Goal: Task Accomplishment & Management: Complete application form

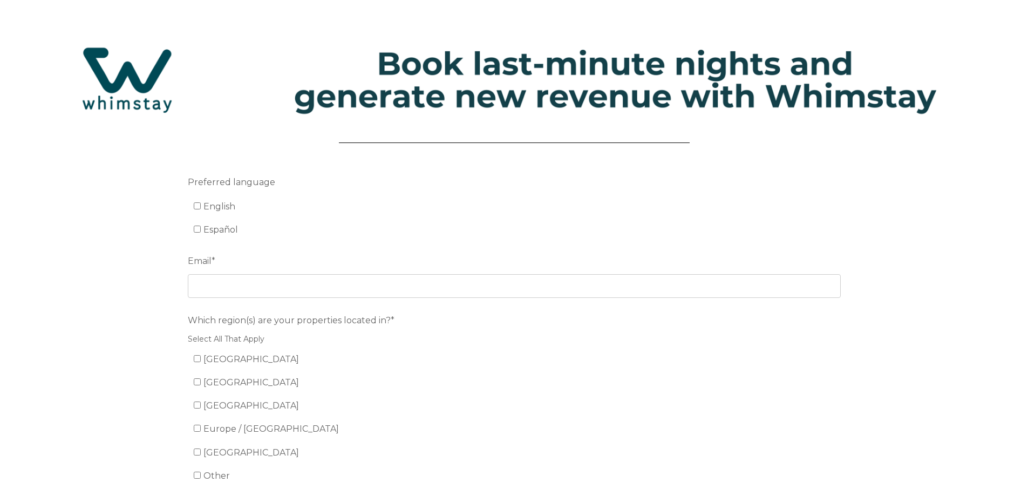
click at [209, 203] on span "English" at bounding box center [219, 206] width 32 height 10
click at [201, 203] on input "English" at bounding box center [197, 205] width 7 height 7
checkbox input "true"
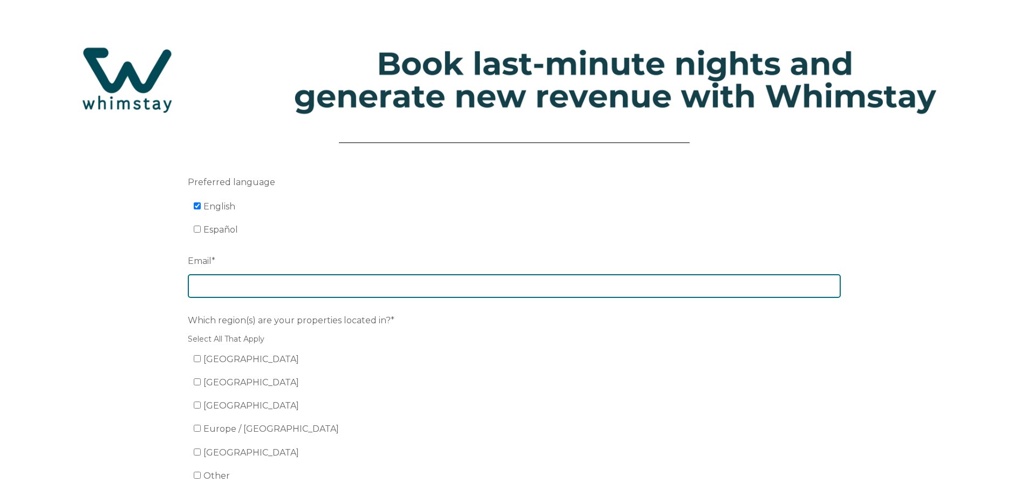
click at [223, 291] on input "Email *" at bounding box center [514, 286] width 653 height 24
type input "payton@bozemanbnb.com"
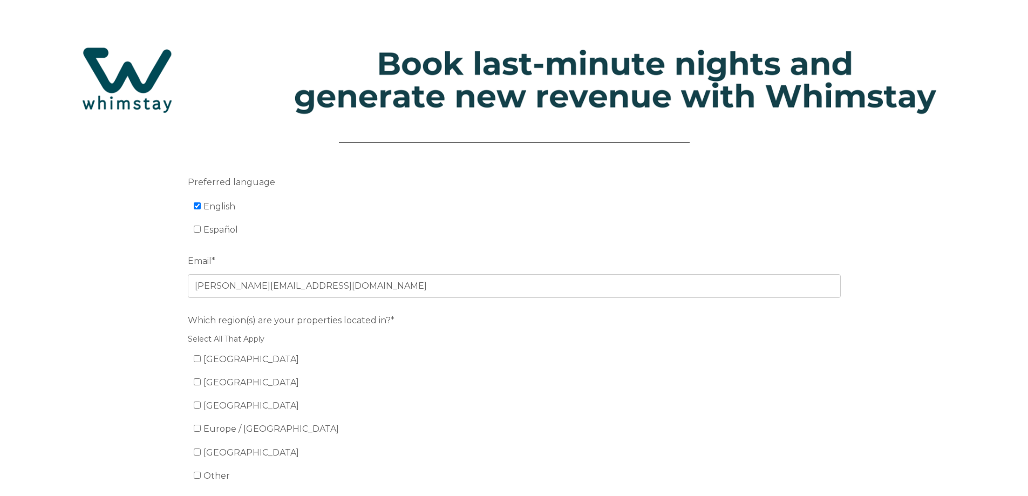
click at [200, 352] on li "United States" at bounding box center [520, 359] width 653 height 17
click at [198, 357] on input "United States" at bounding box center [197, 358] width 7 height 7
checkbox input "true"
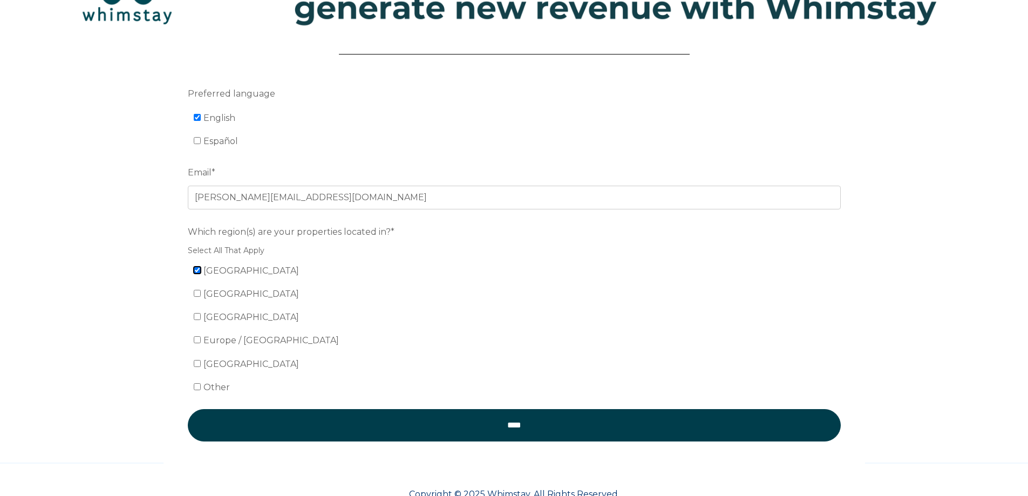
scroll to position [119, 0]
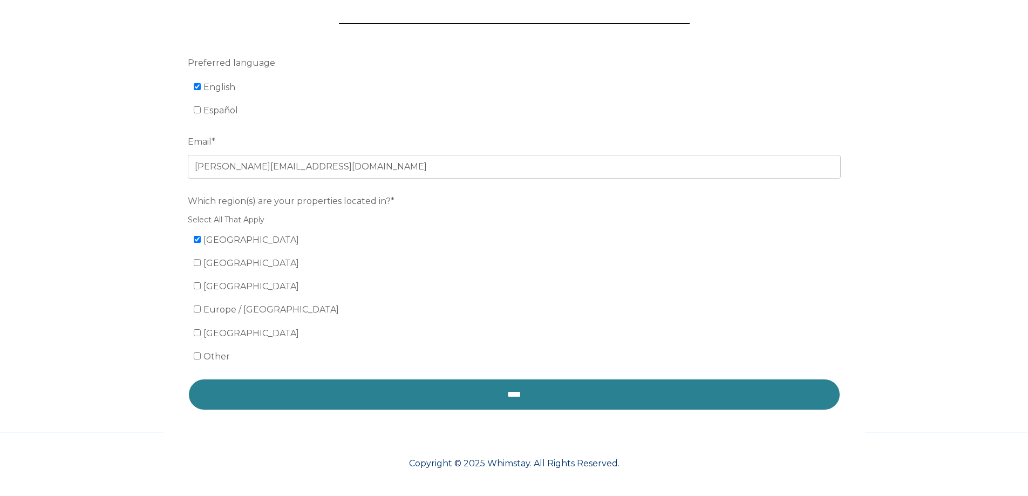
click at [355, 389] on input "****" at bounding box center [514, 394] width 653 height 32
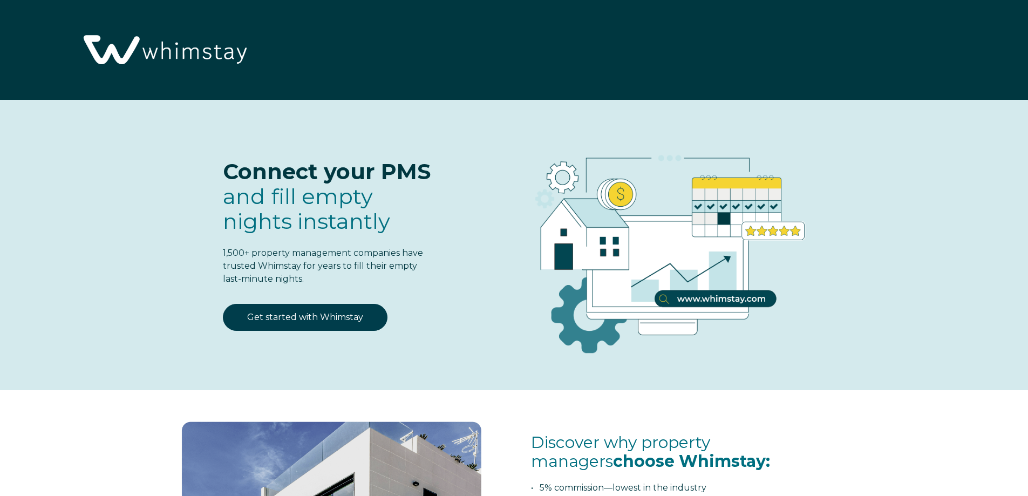
select select "US"
select select "Standard"
click at [301, 315] on link "Get started with Whimstay" at bounding box center [305, 317] width 165 height 27
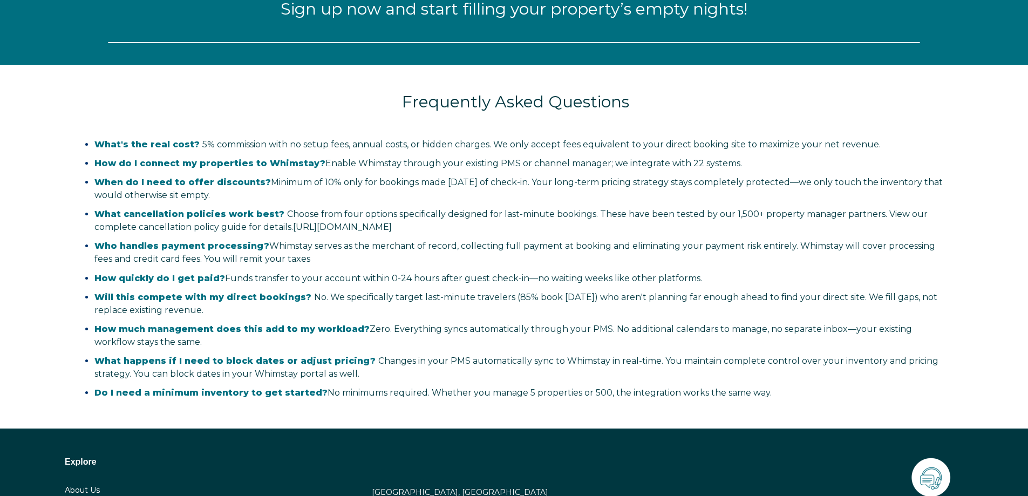
scroll to position [1413, 0]
select select "US"
select select "Standard"
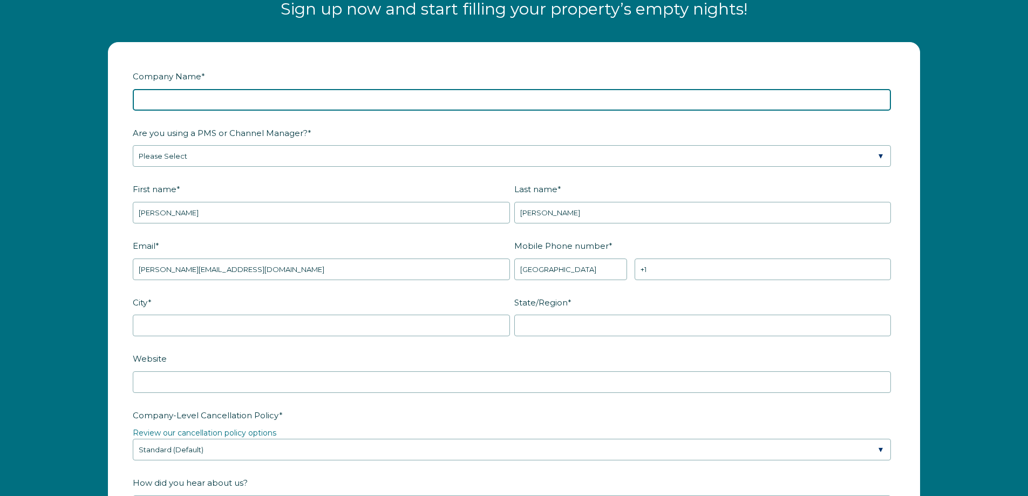
click at [229, 104] on input "Company Name *" at bounding box center [512, 100] width 758 height 22
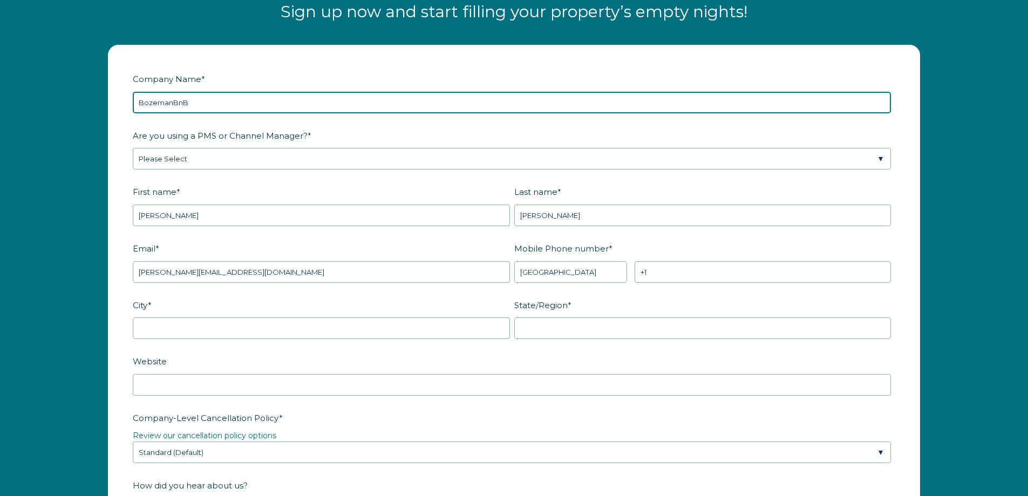
type input "BozemanBnB"
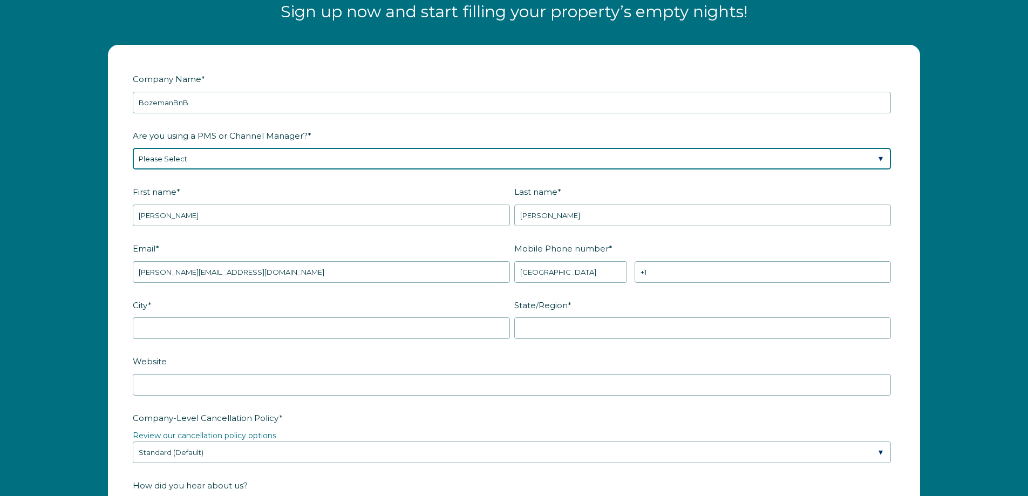
click at [187, 158] on select "Please Select Barefoot BookingPal Boost Brightside CiiRUS Escapia Guesty Hostaw…" at bounding box center [512, 159] width 758 height 22
select select "Guesty"
click at [133, 148] on select "Please Select Barefoot BookingPal Boost Brightside CiiRUS Escapia Guesty Hostaw…" at bounding box center [512, 159] width 758 height 22
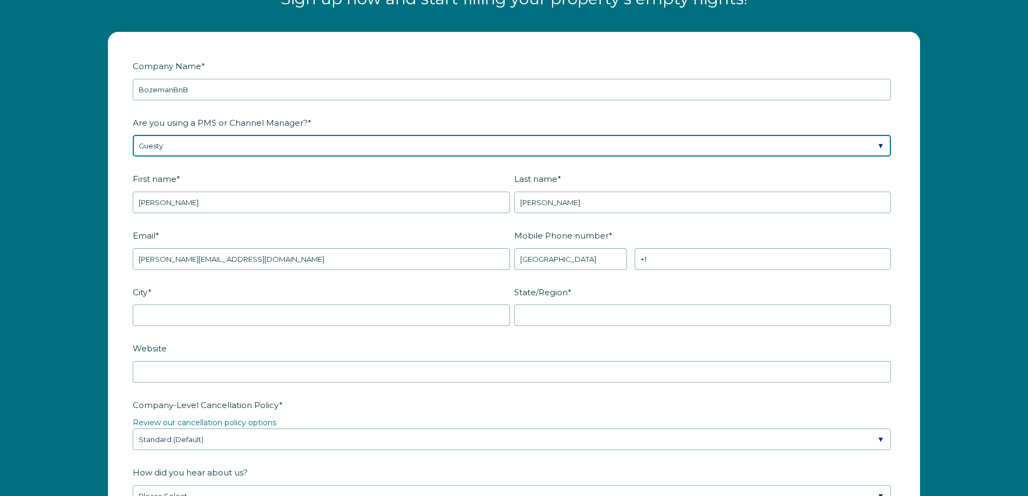
scroll to position [1424, 0]
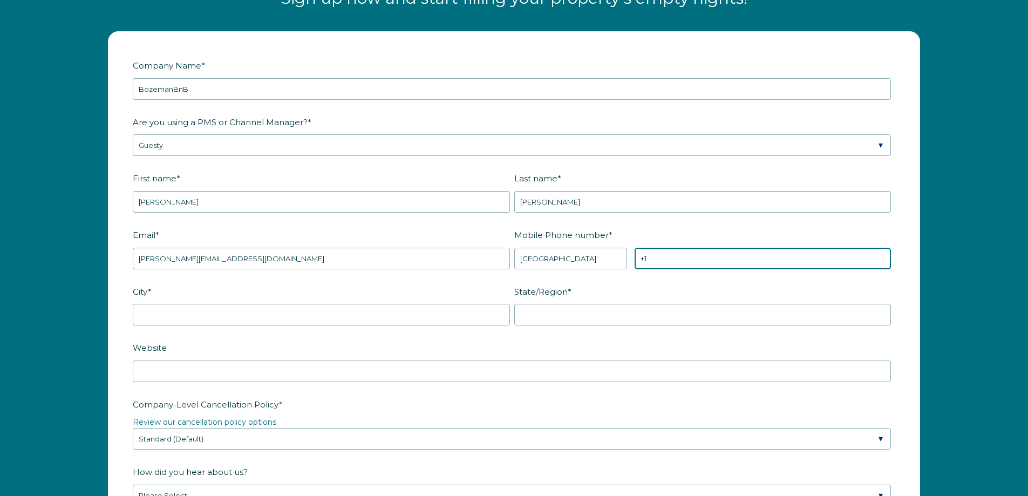
click at [695, 264] on input "+1" at bounding box center [763, 259] width 256 height 22
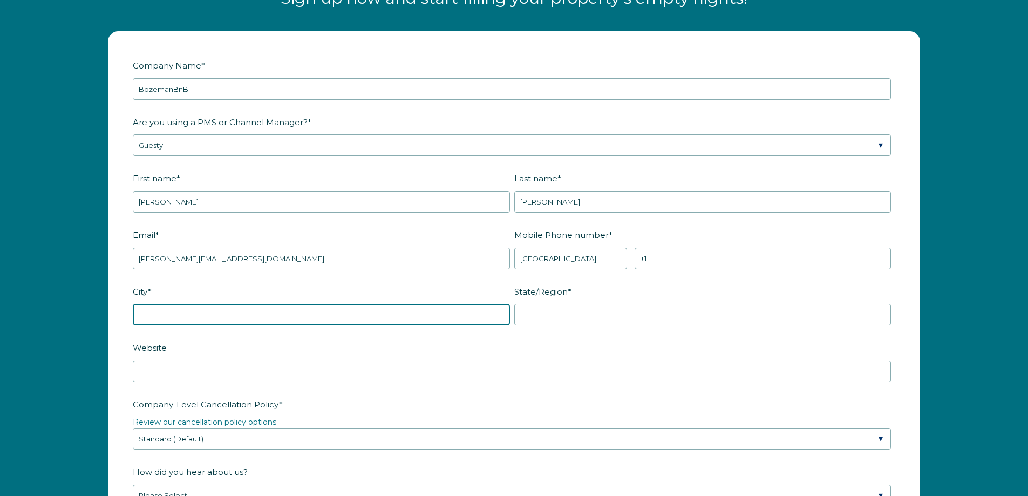
click at [346, 316] on div "City *" at bounding box center [324, 304] width 382 height 44
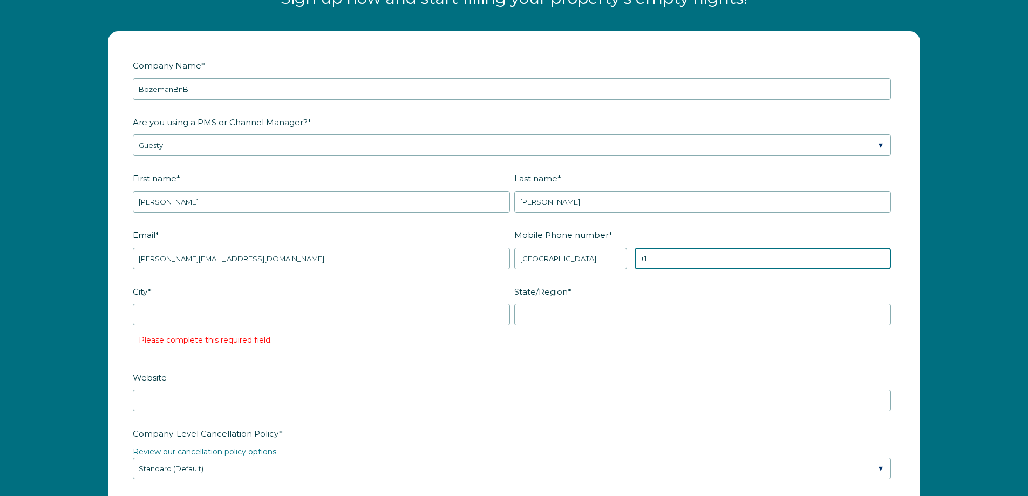
click at [728, 261] on input "+1" at bounding box center [763, 259] width 256 height 22
type input "+1 4065701155"
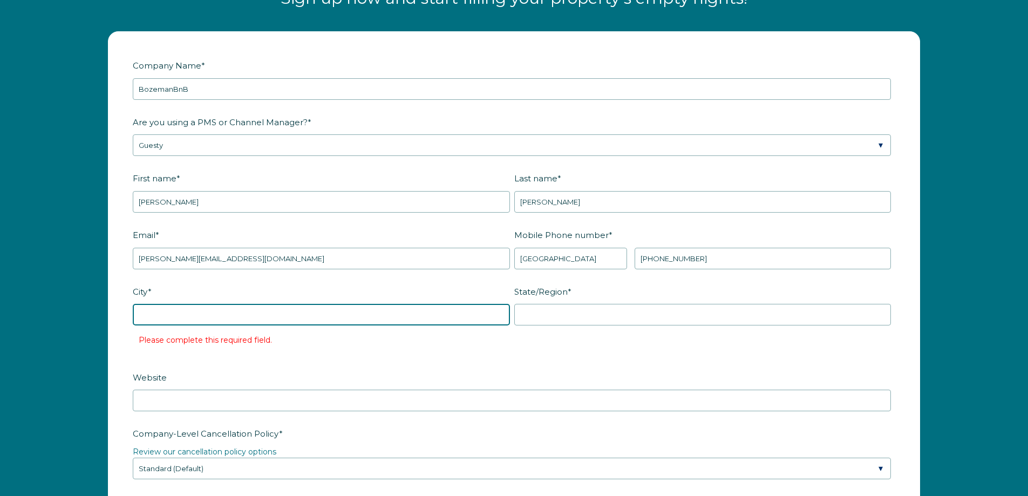
click at [353, 314] on input "City *" at bounding box center [321, 315] width 377 height 22
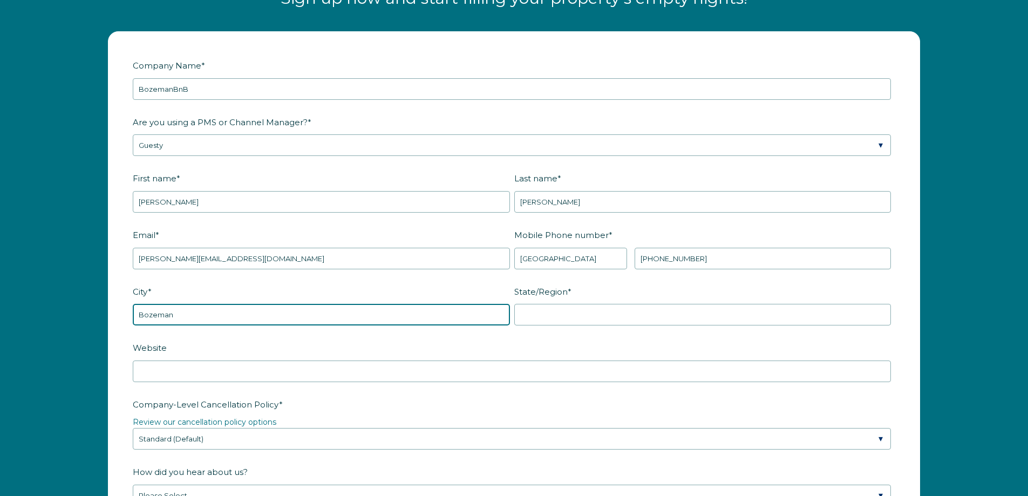
type input "Bozeman"
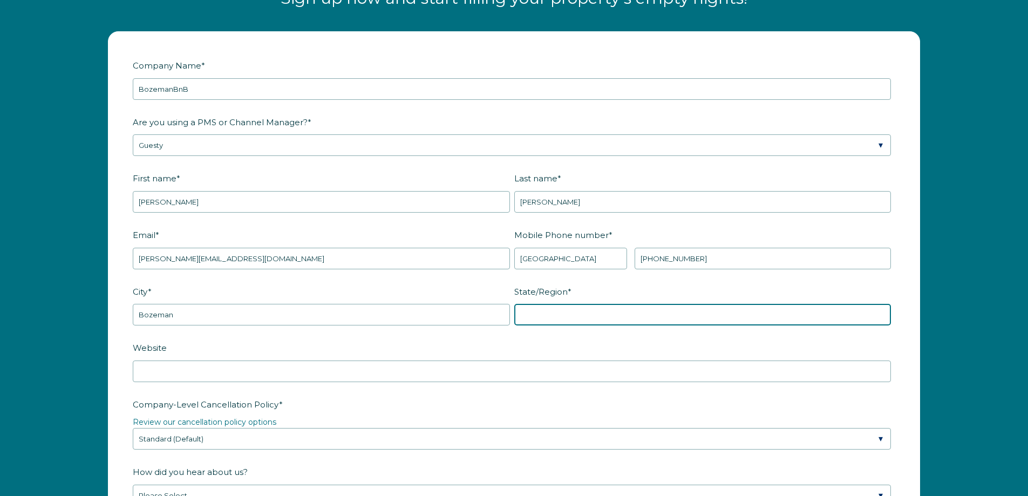
click at [574, 321] on input "State/Region *" at bounding box center [702, 315] width 377 height 22
type input "MT"
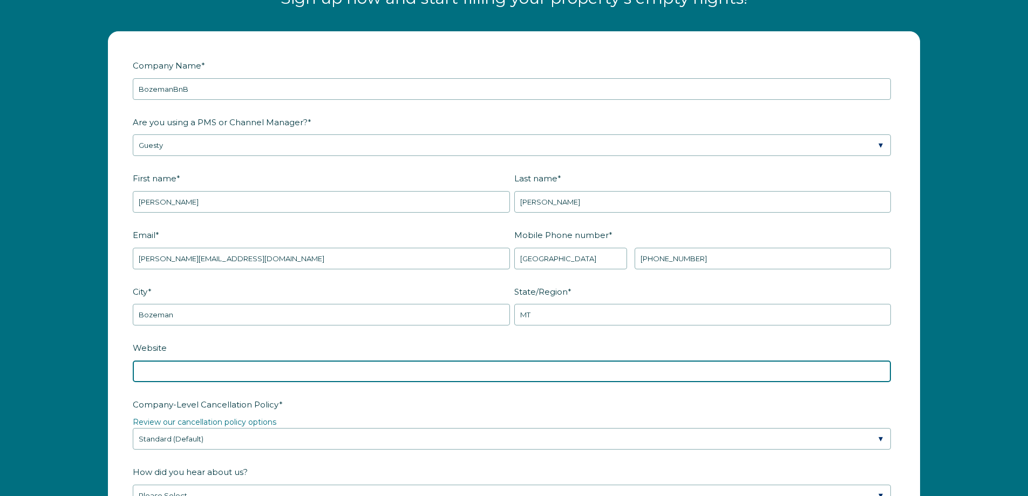
click at [498, 371] on input "Website" at bounding box center [512, 372] width 758 height 22
type input "B"
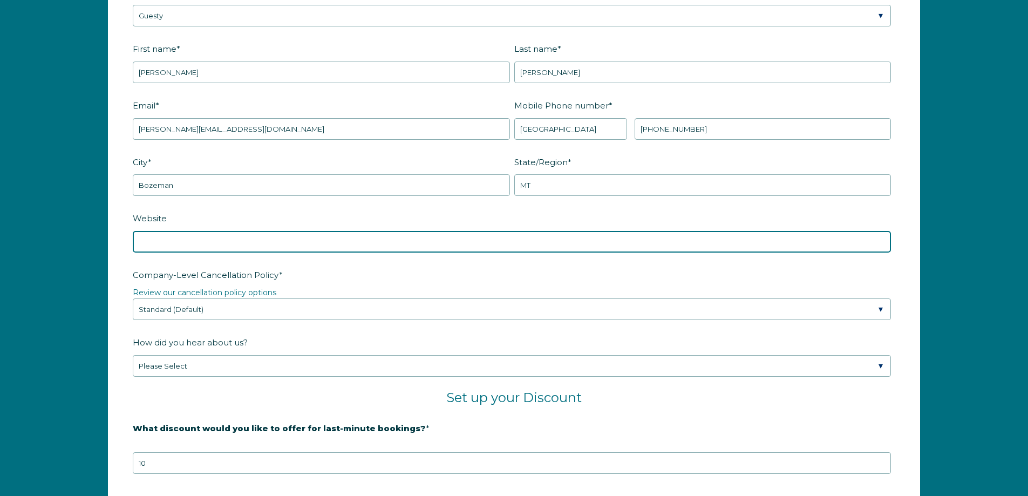
scroll to position [1556, 0]
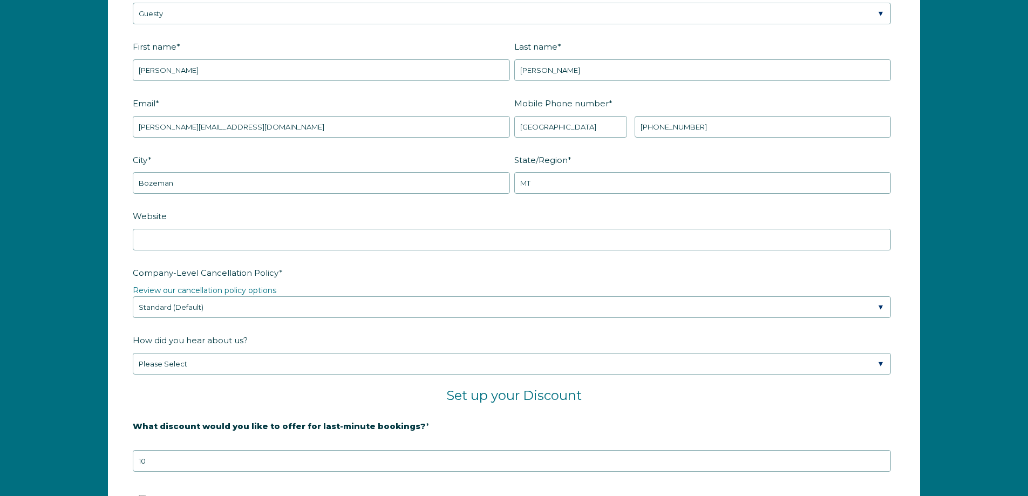
click at [322, 319] on fieldset "Company-Level Cancellation Policy * Review our cancellation policy options Plea…" at bounding box center [514, 297] width 763 height 68
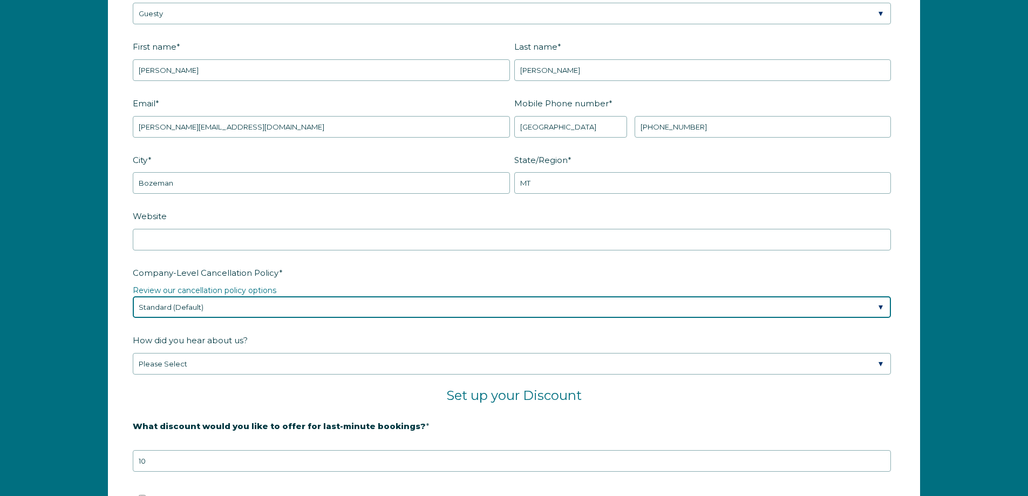
click at [334, 315] on select "Please Select Partial Standard (Default) Moderate Strict" at bounding box center [512, 307] width 758 height 22
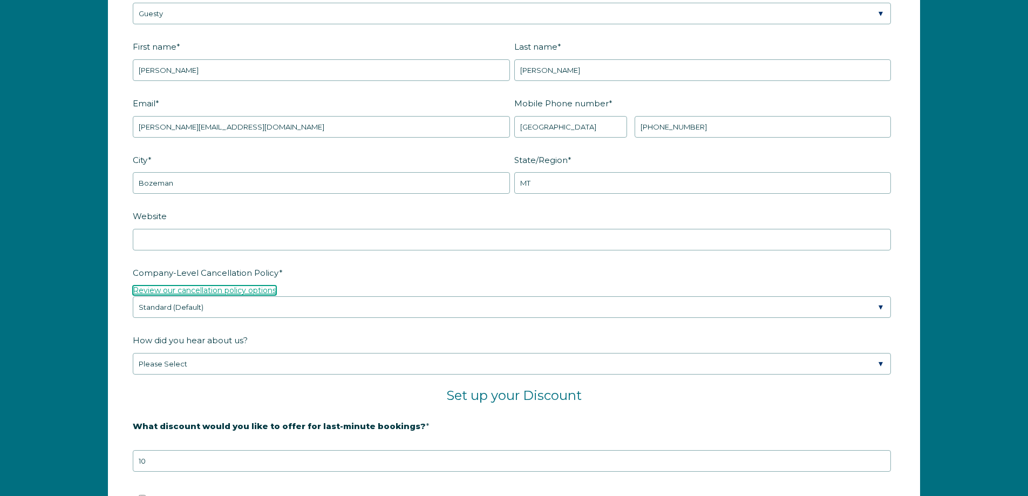
click at [255, 289] on link "Review our cancellation policy options" at bounding box center [205, 290] width 144 height 10
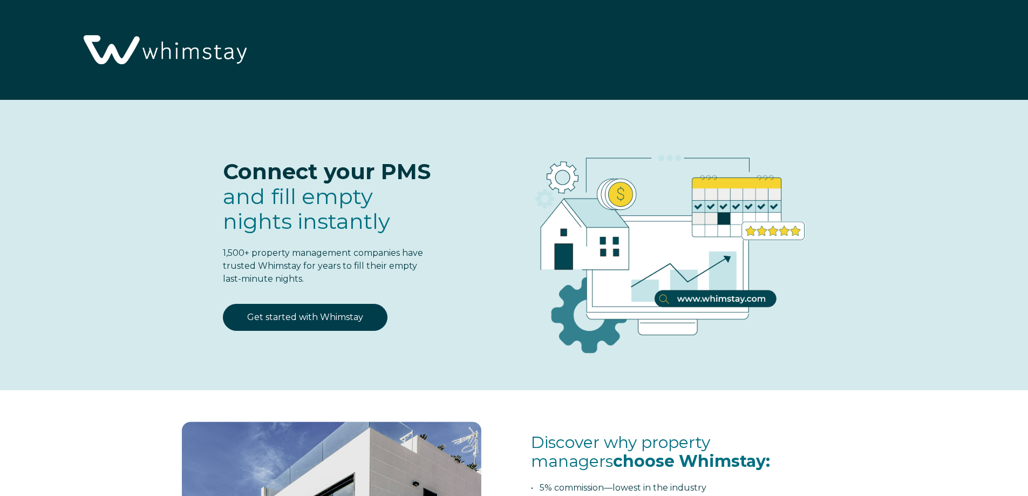
select select "US"
select select "Standard"
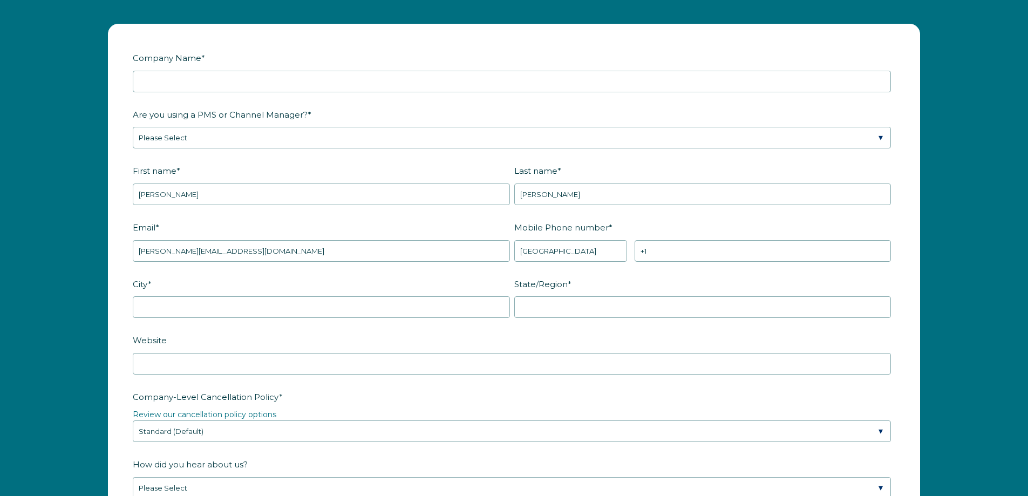
scroll to position [1433, 0]
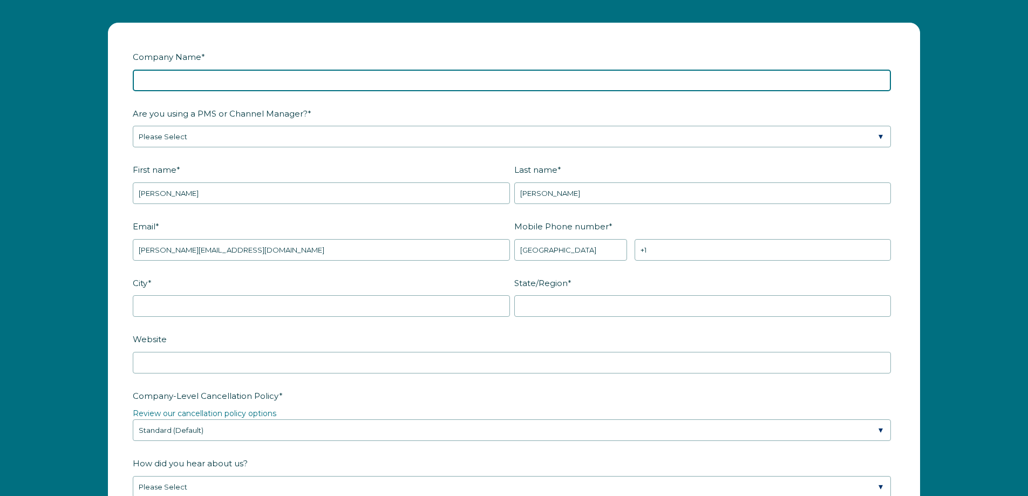
click at [313, 89] on input "Company Name *" at bounding box center [512, 81] width 758 height 22
type input "Bozemanbnb"
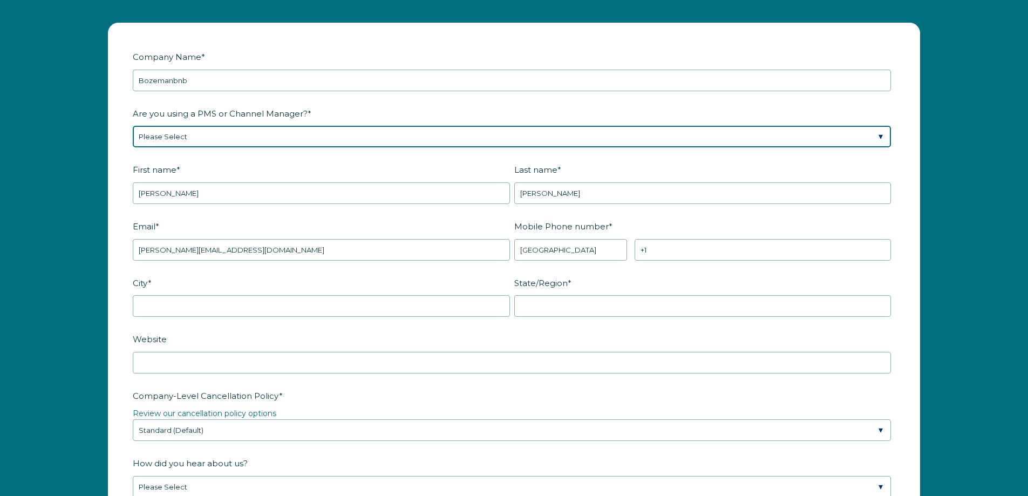
click at [281, 131] on select "Please Select Barefoot BookingPal Boost Brightside CiiRUS Escapia Guesty Hostaw…" at bounding box center [512, 137] width 758 height 22
select select "Guesty"
click at [133, 126] on select "Please Select Barefoot BookingPal Boost Brightside CiiRUS Escapia Guesty Hostaw…" at bounding box center [512, 137] width 758 height 22
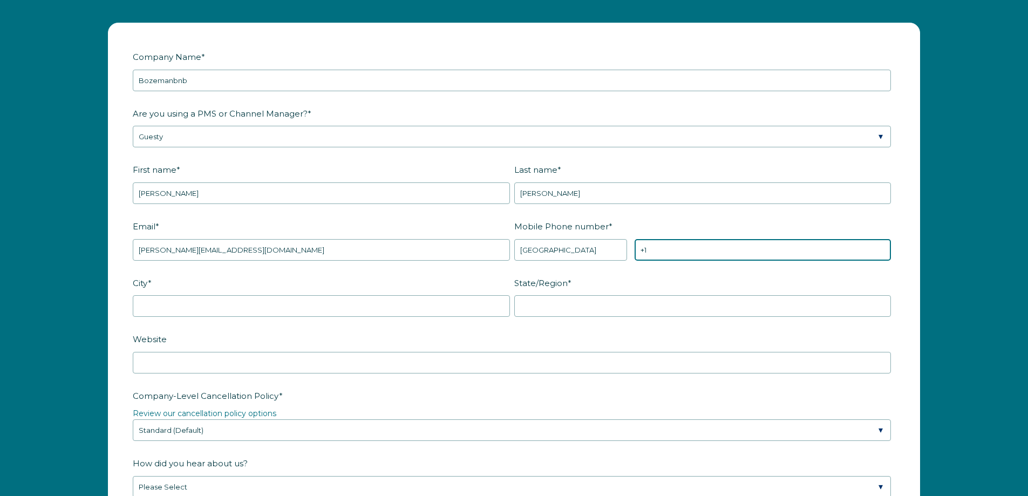
click at [713, 257] on input "+1" at bounding box center [763, 250] width 256 height 22
type input "+1 4065701155"
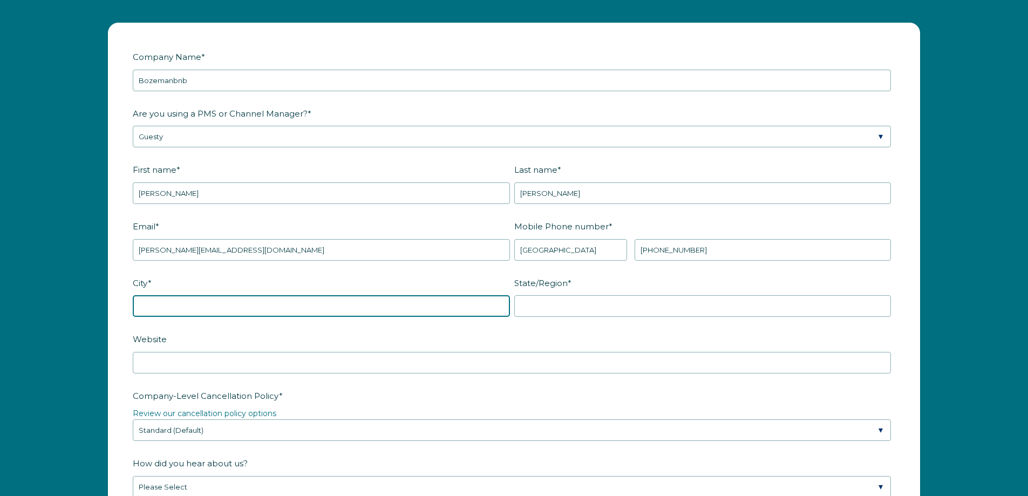
click at [466, 315] on input "City *" at bounding box center [321, 306] width 377 height 22
type input "Bozeman"
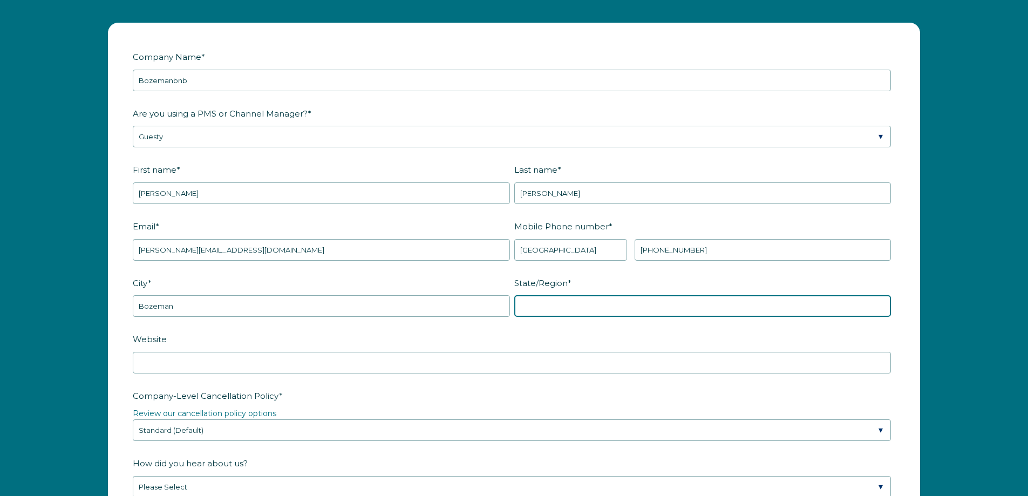
click at [546, 305] on input "State/Region *" at bounding box center [702, 306] width 377 height 22
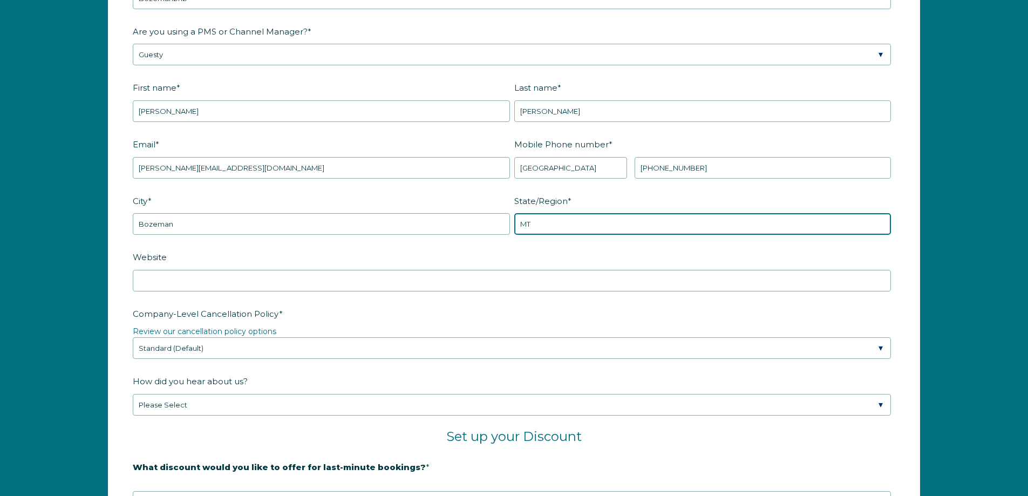
scroll to position [1515, 0]
type input "MT"
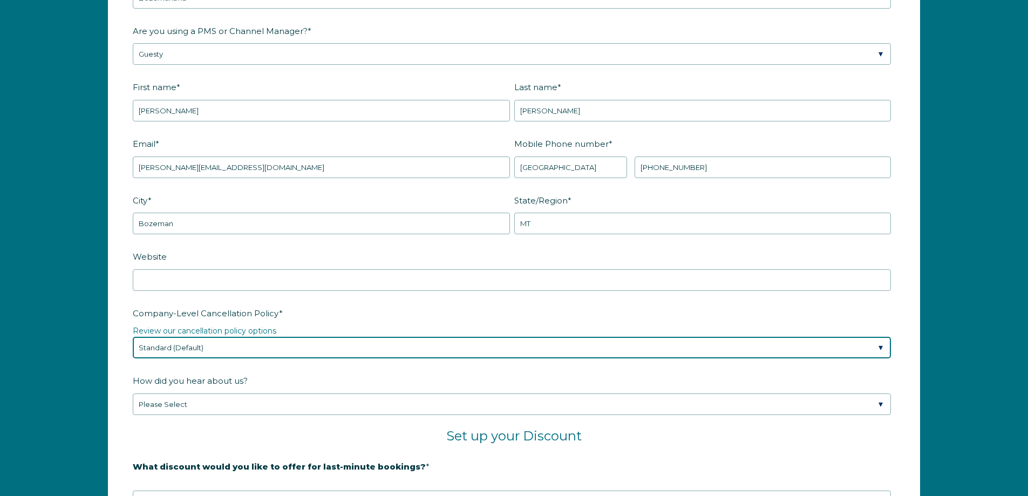
click at [382, 357] on select "Please Select Partial Standard (Default) Moderate Strict" at bounding box center [512, 348] width 758 height 22
select select "Moderate"
click at [133, 337] on select "Please Select Partial Standard (Default) Moderate Strict" at bounding box center [512, 348] width 758 height 22
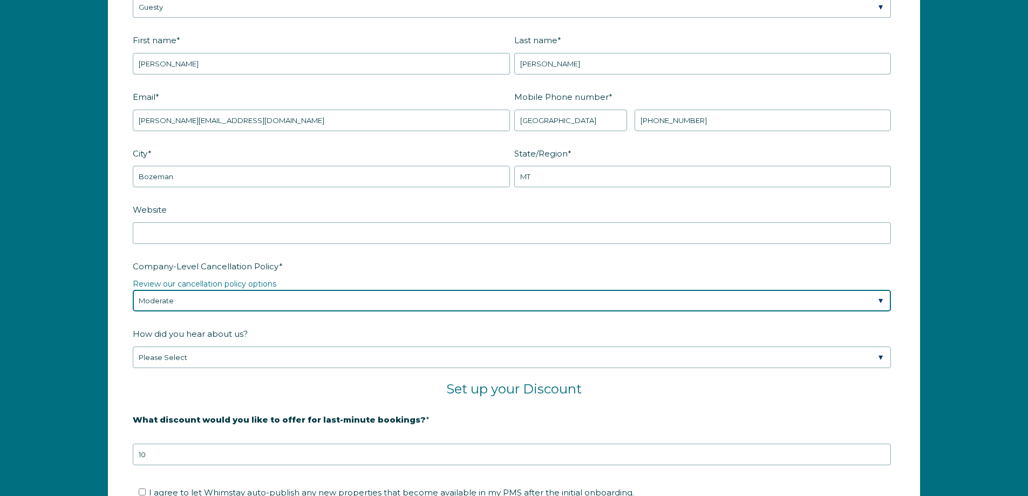
scroll to position [1565, 0]
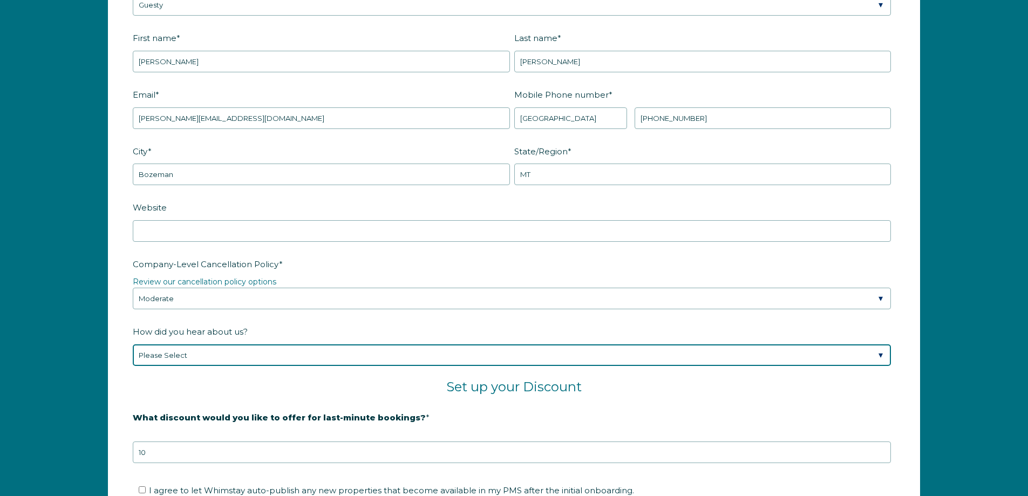
click at [364, 350] on select "Please Select Found Whimstay through a Google search Spoke to a Whimstay salesp…" at bounding box center [512, 355] width 758 height 22
select select "Whimstay Sales"
click at [133, 344] on select "Please Select Found Whimstay through a Google search Spoke to a Whimstay salesp…" at bounding box center [512, 355] width 758 height 22
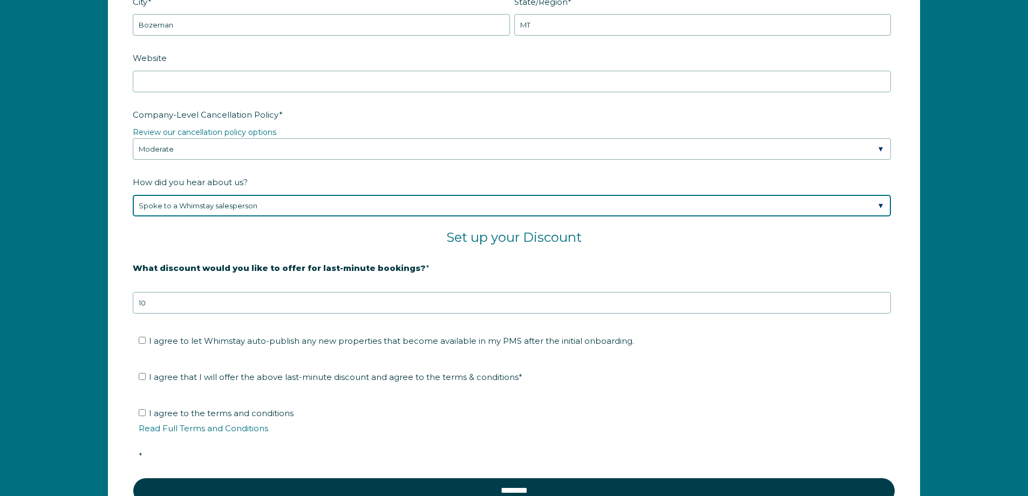
scroll to position [1715, 0]
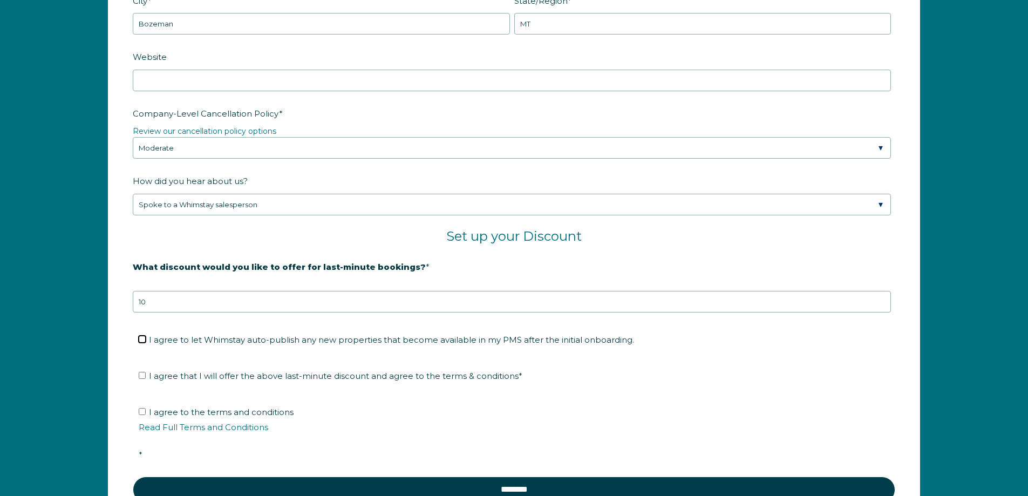
click at [141, 337] on input "I agree to let Whimstay auto-publish any new properties that become available i…" at bounding box center [142, 339] width 7 height 7
checkbox input "true"
click at [141, 376] on input "I agree that I will offer the above last-minute discount and agree to the terms…" at bounding box center [142, 375] width 7 height 7
checkbox input "true"
click at [142, 414] on input "I agree to the terms and conditions Read Full Terms and Conditions *" at bounding box center [142, 411] width 7 height 7
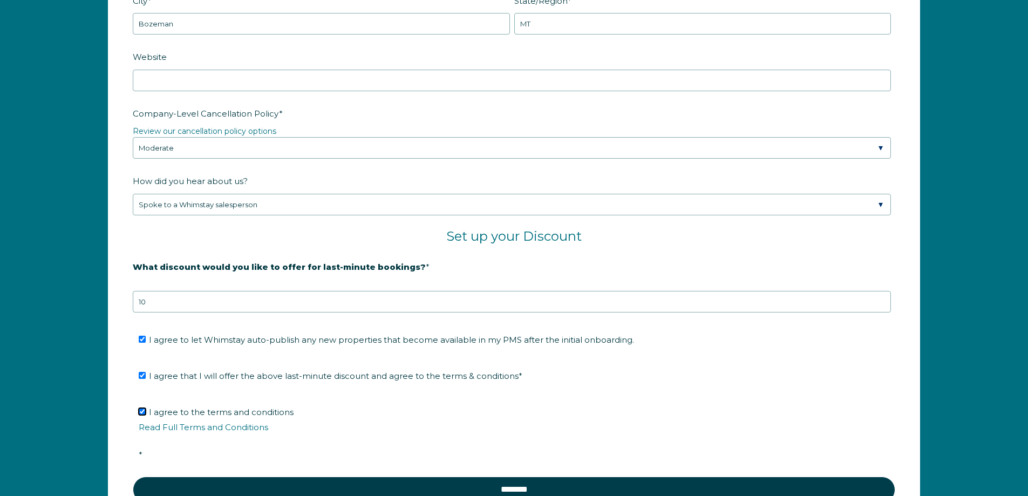
checkbox input "true"
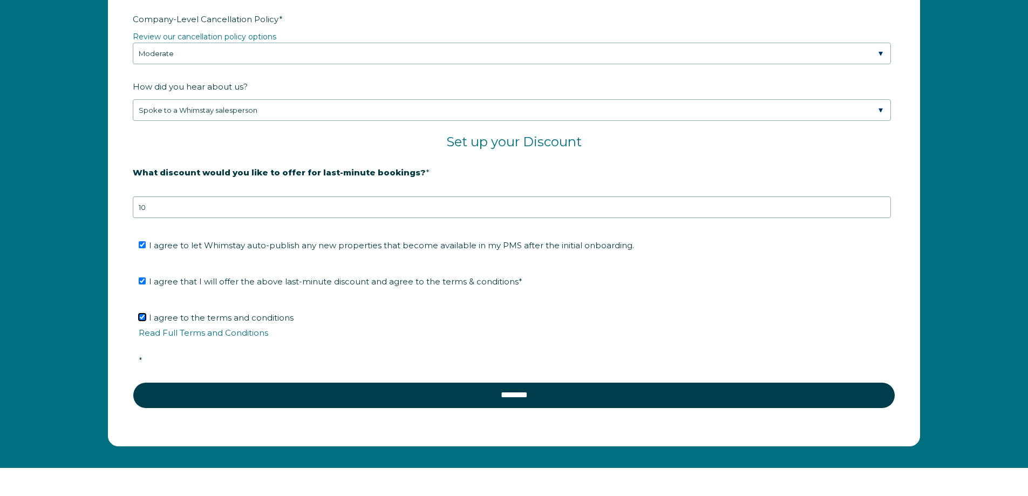
scroll to position [1810, 0]
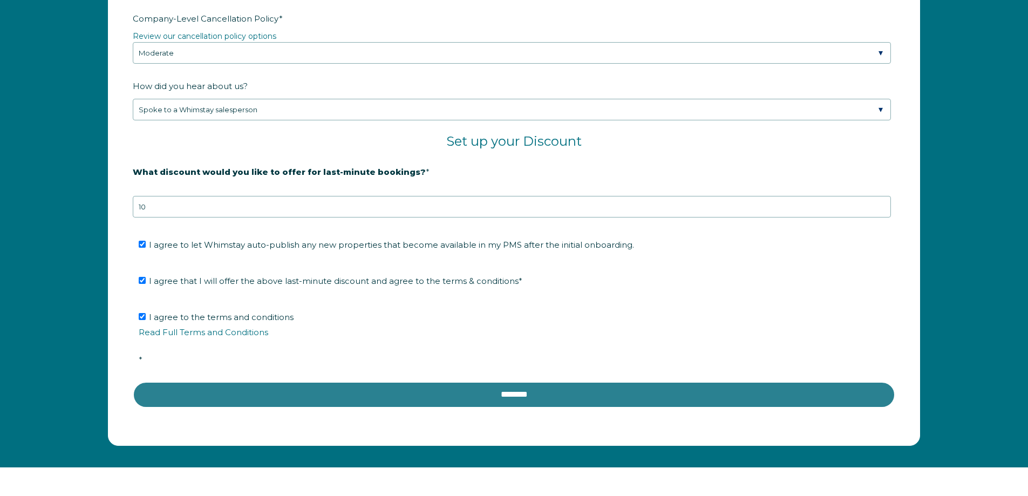
click at [295, 392] on input "********" at bounding box center [514, 395] width 763 height 26
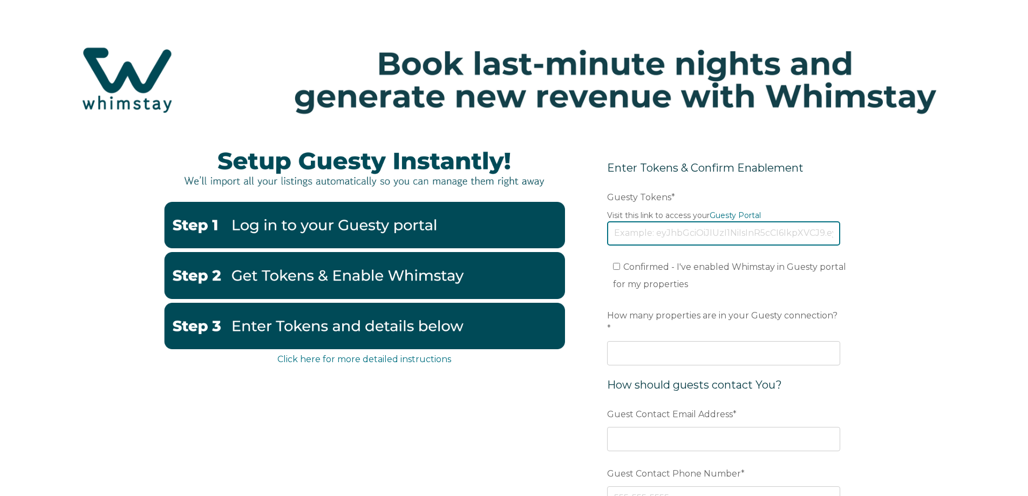
click at [666, 230] on input "Guesty Tokens *" at bounding box center [723, 233] width 233 height 24
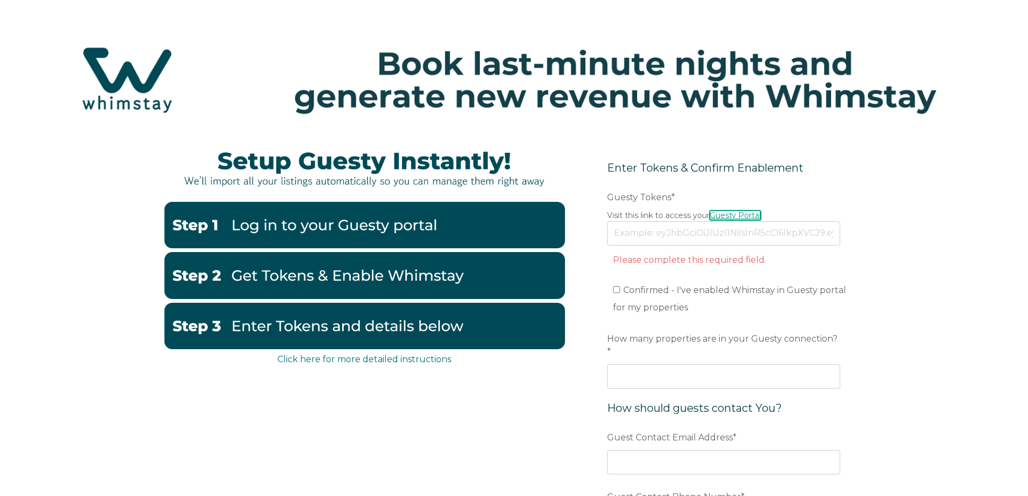
click at [745, 218] on link "Guesty Portal" at bounding box center [735, 215] width 51 height 10
